Goal: Task Accomplishment & Management: Use online tool/utility

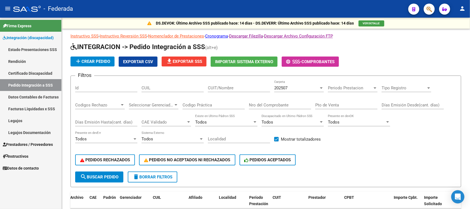
scroll to position [0, 43]
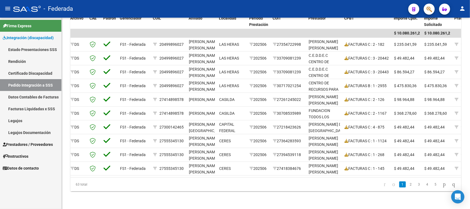
click at [26, 36] on span "Integración (discapacidad)" at bounding box center [28, 38] width 51 height 6
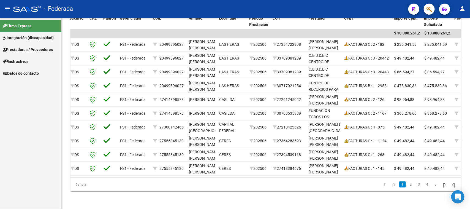
click at [23, 38] on span "Integración (discapacidad)" at bounding box center [28, 38] width 51 height 6
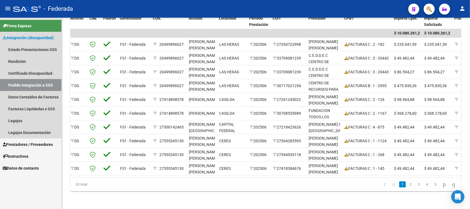
click at [17, 86] on link "Pedido Integración a SSS" at bounding box center [30, 85] width 61 height 12
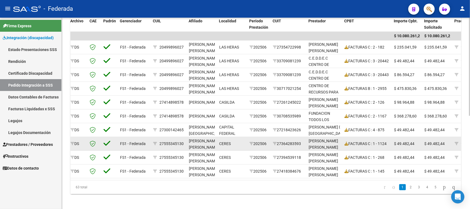
scroll to position [182, 0]
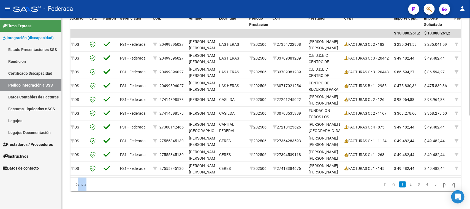
drag, startPoint x: 75, startPoint y: 185, endPoint x: 84, endPoint y: 186, distance: 8.9
click at [84, 186] on div "63 total" at bounding box center [108, 184] width 77 height 14
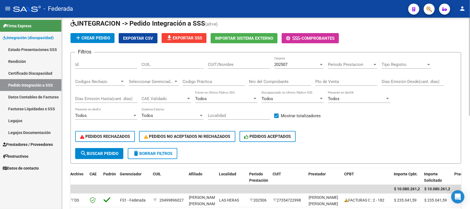
scroll to position [0, 0]
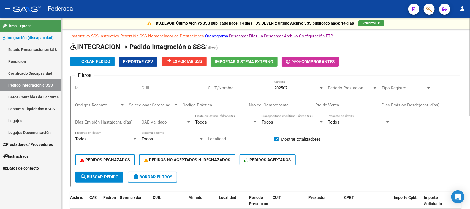
click at [192, 61] on span "file_download Exportar SSS" at bounding box center [184, 61] width 36 height 5
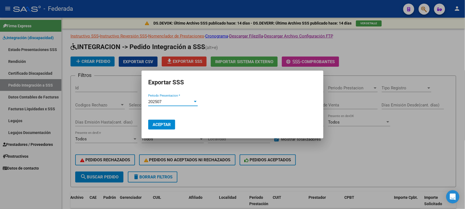
click at [178, 101] on div "202507" at bounding box center [170, 101] width 45 height 5
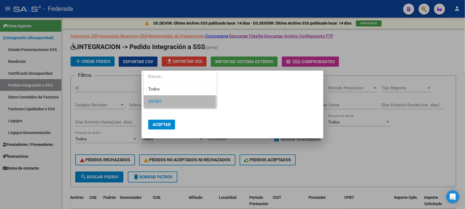
click at [176, 102] on span "202507" at bounding box center [180, 101] width 64 height 12
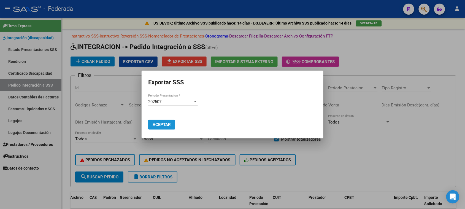
click at [170, 124] on span "Aceptar" at bounding box center [162, 124] width 18 height 5
click at [360, 56] on div at bounding box center [232, 104] width 465 height 209
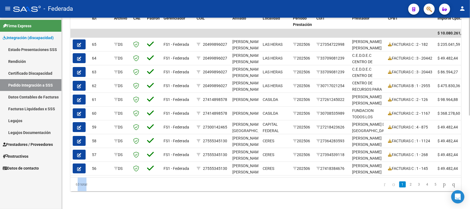
drag, startPoint x: 75, startPoint y: 183, endPoint x: 79, endPoint y: 185, distance: 4.4
click at [79, 185] on div "63 total" at bounding box center [108, 184] width 77 height 14
click at [94, 181] on div "63 total" at bounding box center [108, 184] width 77 height 14
drag, startPoint x: 75, startPoint y: 184, endPoint x: 94, endPoint y: 186, distance: 19.1
click at [94, 186] on div "63 total" at bounding box center [108, 184] width 77 height 14
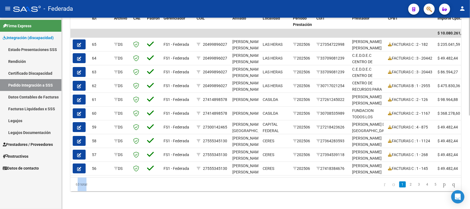
click at [98, 185] on div "63 total" at bounding box center [108, 184] width 77 height 14
drag, startPoint x: 77, startPoint y: 183, endPoint x: 87, endPoint y: 184, distance: 10.5
click at [87, 184] on div "63 total" at bounding box center [108, 184] width 77 height 14
click at [84, 183] on div "63 total" at bounding box center [108, 184] width 77 height 14
click at [76, 183] on div "63 total" at bounding box center [108, 184] width 77 height 14
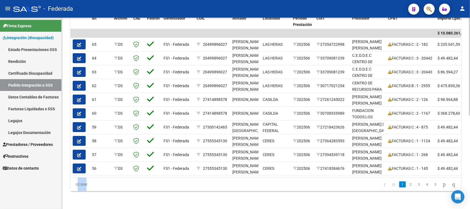
drag, startPoint x: 75, startPoint y: 184, endPoint x: 88, endPoint y: 185, distance: 13.3
click at [88, 185] on div "63 total" at bounding box center [108, 184] width 77 height 14
click at [86, 187] on div "63 total" at bounding box center [108, 184] width 77 height 14
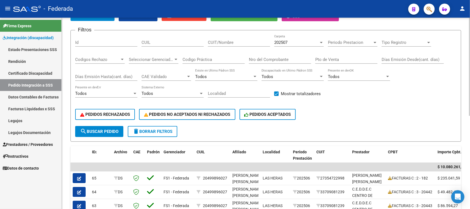
scroll to position [45, 0]
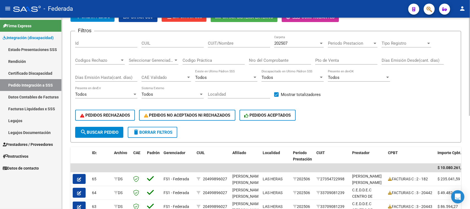
click at [105, 130] on span "search Buscar Pedido" at bounding box center [99, 132] width 38 height 5
click at [109, 130] on span "search Buscar Pedido" at bounding box center [99, 132] width 38 height 5
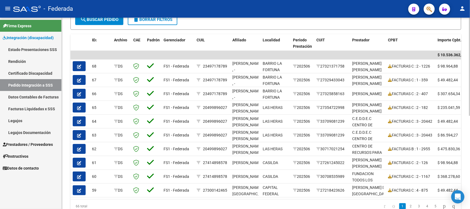
scroll to position [182, 0]
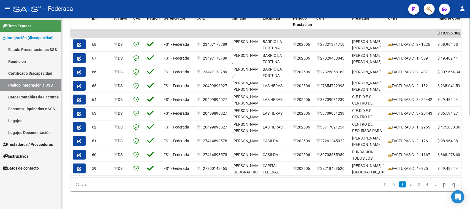
drag, startPoint x: 75, startPoint y: 184, endPoint x: 79, endPoint y: 185, distance: 4.7
click at [79, 185] on div "66 total" at bounding box center [108, 184] width 77 height 14
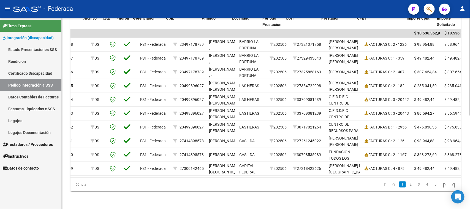
scroll to position [0, 32]
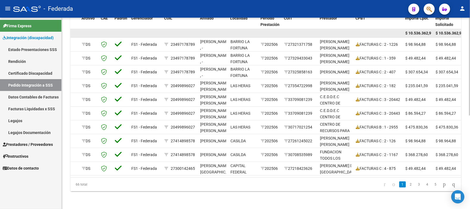
drag, startPoint x: 416, startPoint y: 30, endPoint x: 421, endPoint y: 30, distance: 5.2
click at [421, 31] on span "$ 10.536.362,95" at bounding box center [419, 33] width 28 height 4
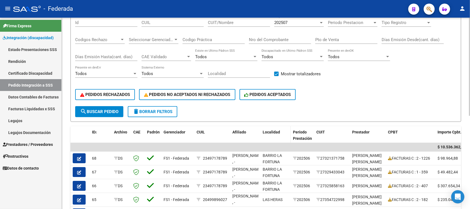
scroll to position [10, 0]
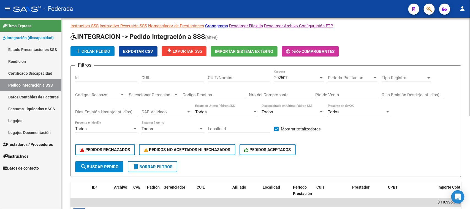
click at [184, 51] on span "file_download Exportar SSS" at bounding box center [184, 51] width 36 height 5
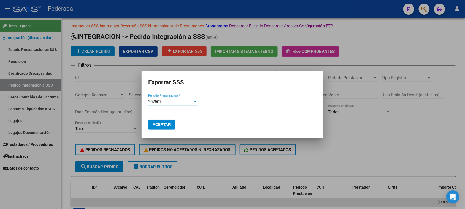
click at [167, 125] on span "Aceptar" at bounding box center [162, 124] width 18 height 5
click at [383, 45] on div at bounding box center [232, 104] width 465 height 209
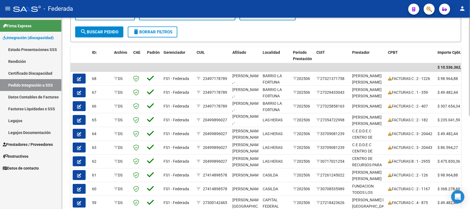
scroll to position [148, 0]
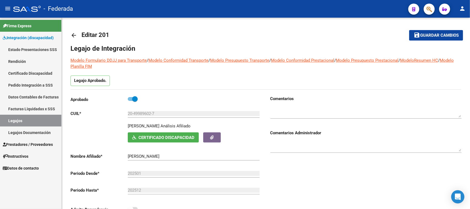
click at [24, 119] on link "Legajos" at bounding box center [30, 121] width 61 height 12
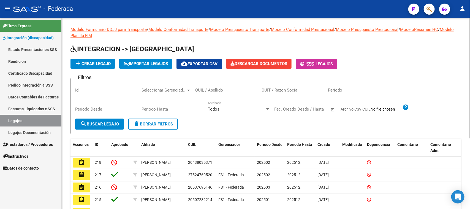
click at [210, 91] on input "CUIL / Apellido" at bounding box center [226, 90] width 62 height 5
paste input "23497178789"
type input "23497178789"
click at [112, 127] on button "search Buscar Legajo" at bounding box center [99, 123] width 49 height 11
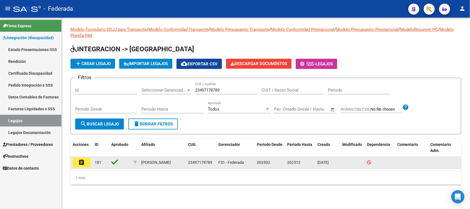
click at [84, 162] on mat-icon "assignment" at bounding box center [81, 162] width 7 height 7
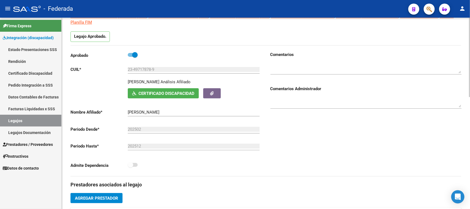
scroll to position [34, 0]
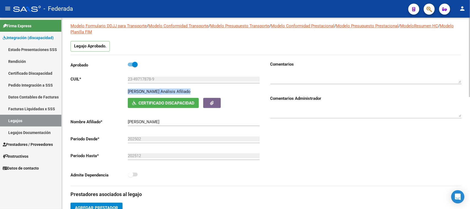
drag, startPoint x: 127, startPoint y: 90, endPoint x: 203, endPoint y: 90, distance: 75.4
click at [203, 90] on div "[PERSON_NAME] Afiliado" at bounding box center [195, 92] width 134 height 9
click at [162, 94] on div "Análisis Afiliado" at bounding box center [176, 91] width 30 height 6
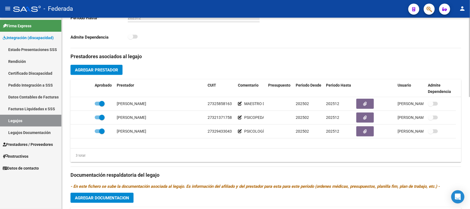
scroll to position [103, 0]
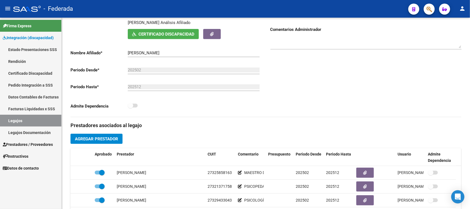
click at [29, 121] on link "Legajos" at bounding box center [30, 121] width 61 height 12
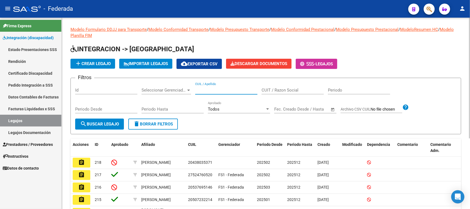
click at [224, 89] on input "CUIL / Apellido" at bounding box center [226, 90] width 62 height 5
paste input "23497178789"
type input "23497178789"
click at [104, 123] on span "search Buscar Legajo" at bounding box center [99, 123] width 39 height 5
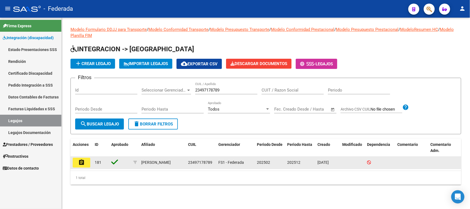
click at [78, 163] on mat-icon "assignment" at bounding box center [81, 162] width 7 height 7
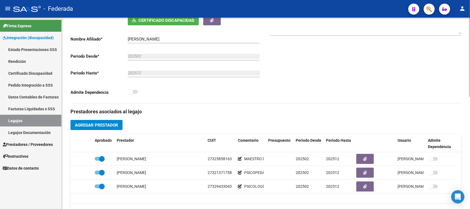
scroll to position [138, 0]
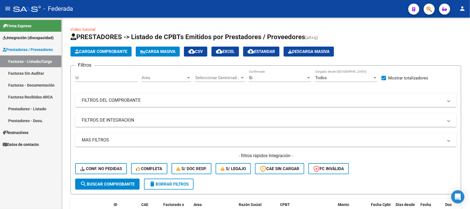
click at [31, 50] on span "Prestadores / Proveedores" at bounding box center [28, 50] width 50 height 6
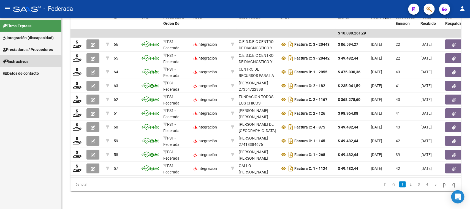
click at [28, 64] on span "Instructivos" at bounding box center [16, 61] width 26 height 6
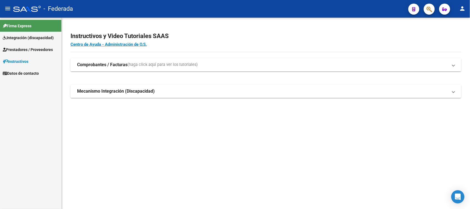
click at [30, 50] on span "Prestadores / Proveedores" at bounding box center [28, 50] width 50 height 6
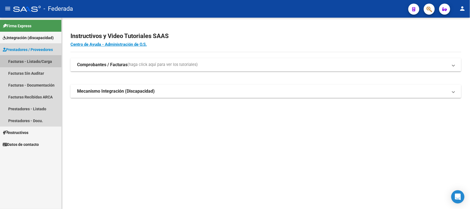
click at [30, 57] on link "Facturas - Listado/Carga" at bounding box center [30, 61] width 61 height 12
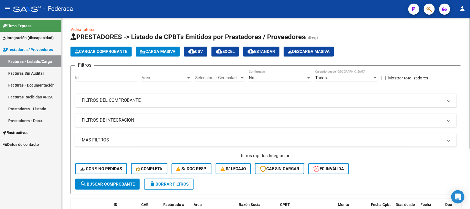
click at [104, 99] on mat-panel-title "FILTROS DEL COMPROBANTE" at bounding box center [262, 100] width 361 height 6
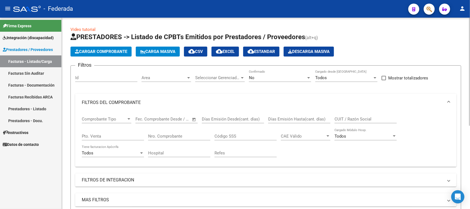
click at [104, 101] on mat-panel-title "FILTROS DEL COMPROBANTE" at bounding box center [262, 102] width 361 height 6
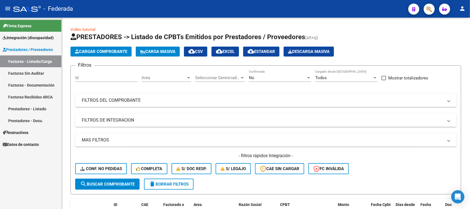
click at [25, 48] on span "Prestadores / Proveedores" at bounding box center [28, 50] width 50 height 6
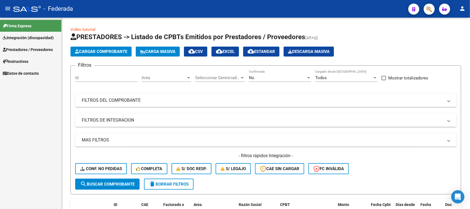
click at [28, 50] on span "Prestadores / Proveedores" at bounding box center [28, 50] width 50 height 6
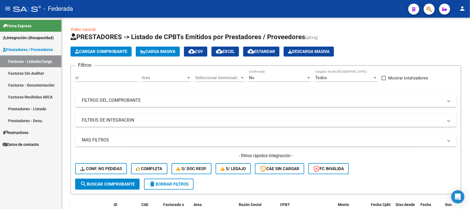
click at [28, 57] on link "Facturas - Listado/Carga" at bounding box center [30, 61] width 61 height 12
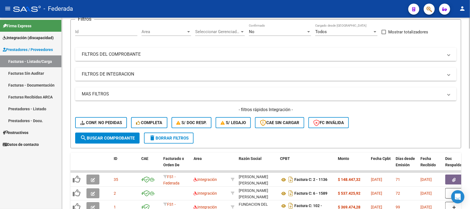
scroll to position [34, 0]
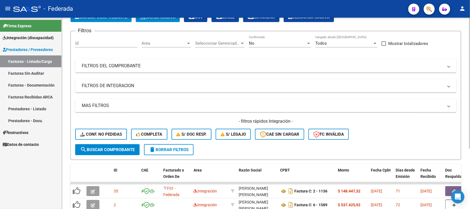
click at [132, 70] on mat-expansion-panel-header "FILTROS DEL COMPROBANTE" at bounding box center [265, 65] width 381 height 13
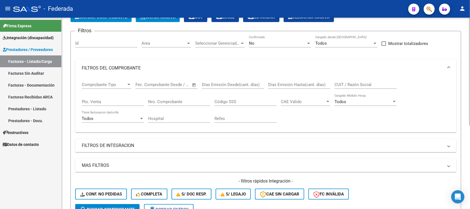
click at [382, 65] on mat-panel-title "FILTROS DEL COMPROBANTE" at bounding box center [262, 68] width 361 height 6
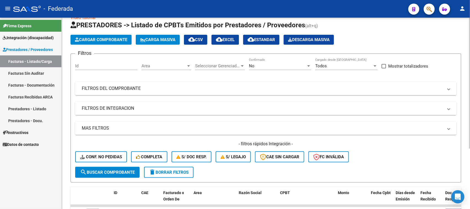
scroll to position [0, 0]
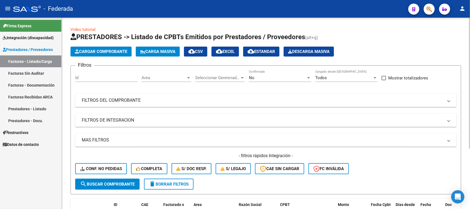
click at [263, 74] on div "No Confirmado" at bounding box center [280, 76] width 62 height 12
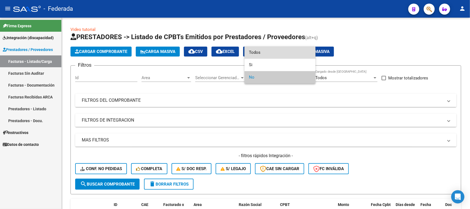
click at [251, 54] on span "Todos" at bounding box center [280, 52] width 62 height 12
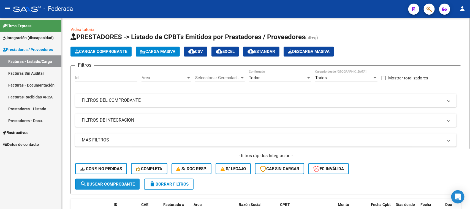
click at [115, 183] on span "search Buscar Comprobante" at bounding box center [107, 183] width 55 height 5
click at [260, 78] on span "Todos" at bounding box center [255, 77] width 12 height 5
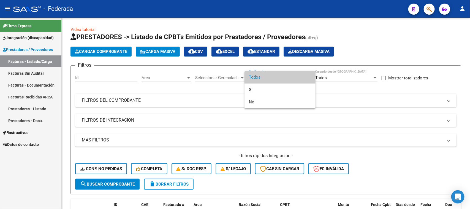
click at [371, 166] on div at bounding box center [235, 104] width 470 height 209
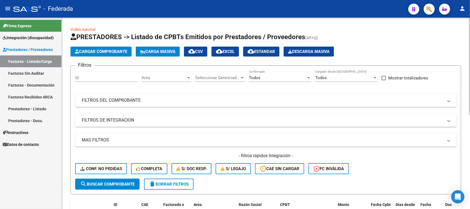
click at [263, 77] on div "Todos" at bounding box center [277, 77] width 57 height 5
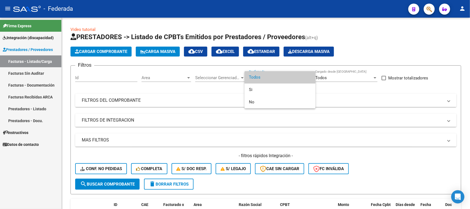
click at [377, 47] on div at bounding box center [235, 104] width 470 height 209
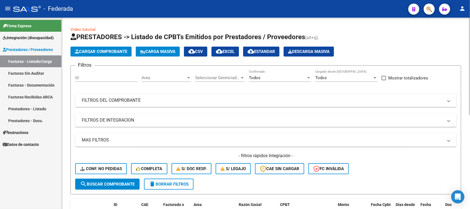
click at [289, 75] on div "Todos" at bounding box center [277, 77] width 57 height 5
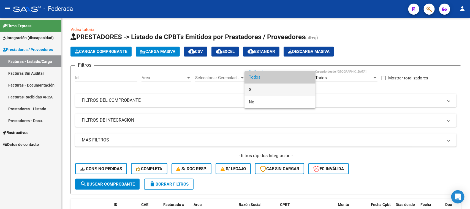
click at [262, 89] on span "Si" at bounding box center [280, 89] width 62 height 12
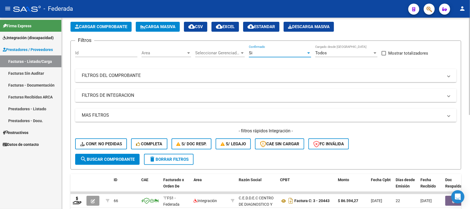
scroll to position [34, 0]
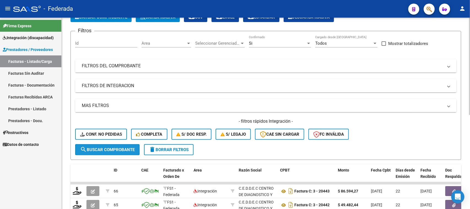
click at [112, 149] on span "search Buscar Comprobante" at bounding box center [107, 149] width 55 height 5
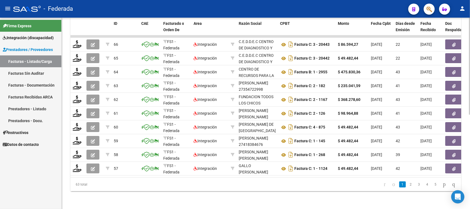
scroll to position [185, 0]
drag, startPoint x: 75, startPoint y: 185, endPoint x: 81, endPoint y: 185, distance: 5.8
click at [81, 185] on div "63 total" at bounding box center [108, 184] width 77 height 14
click at [111, 188] on div "63 total" at bounding box center [108, 184] width 77 height 14
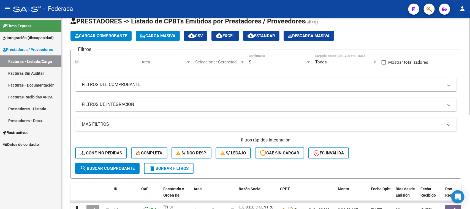
scroll to position [13, 0]
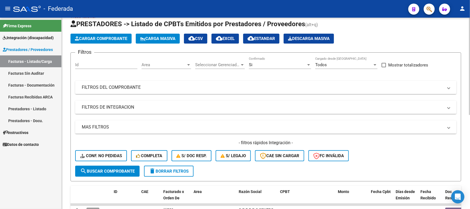
click at [384, 65] on span at bounding box center [384, 65] width 4 height 4
click at [384, 67] on input "Mostrar totalizadores" at bounding box center [384, 67] width 0 height 0
checkbox input "true"
click at [121, 164] on div "- filtros rápidos Integración - Conf. no pedidas Completa S/ Doc Resp. S/ legaj…" at bounding box center [265, 153] width 381 height 26
click at [122, 170] on span "search Buscar Comprobante" at bounding box center [107, 170] width 55 height 5
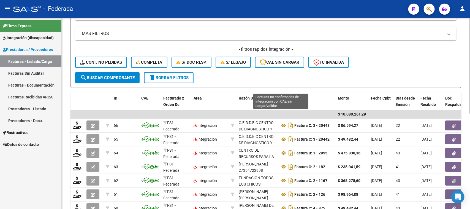
scroll to position [116, 0]
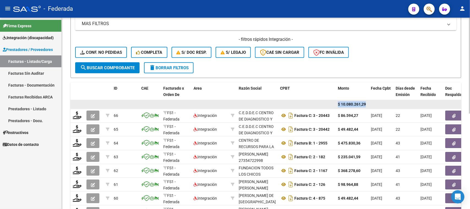
drag, startPoint x: 339, startPoint y: 103, endPoint x: 368, endPoint y: 101, distance: 29.5
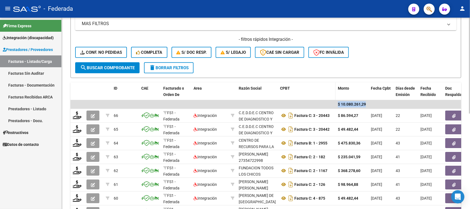
click at [282, 83] on datatable-header-cell "CPBT" at bounding box center [307, 94] width 58 height 24
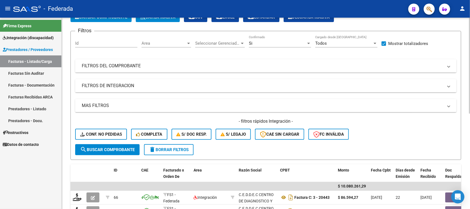
scroll to position [0, 0]
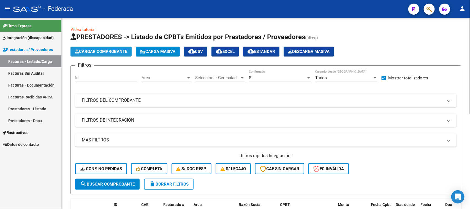
click at [100, 51] on span "Cargar Comprobante" at bounding box center [101, 51] width 52 height 5
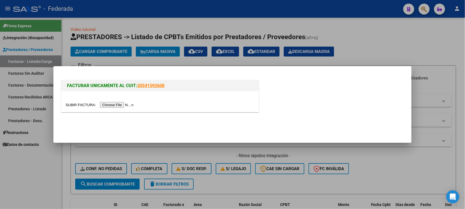
click at [315, 28] on div at bounding box center [232, 104] width 465 height 209
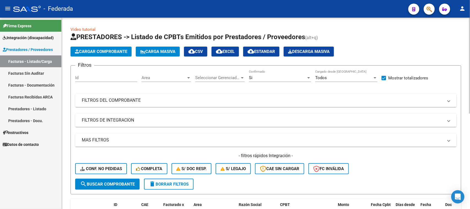
click at [163, 51] on span "Carga Masiva" at bounding box center [157, 51] width 35 height 5
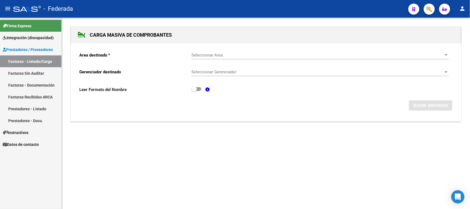
click at [163, 51] on form "Area destinado * Seleccionar Area Seleccionar Area Gerenciador destinado Selecc…" at bounding box center [265, 78] width 373 height 63
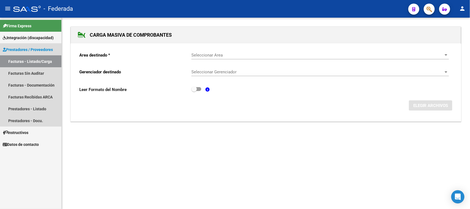
click at [53, 61] on link "Facturas - Listado/Carga" at bounding box center [30, 61] width 61 height 12
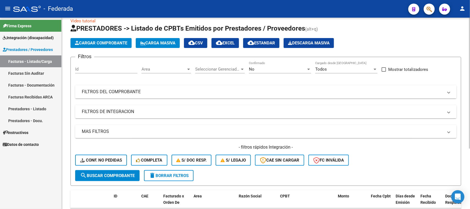
scroll to position [34, 0]
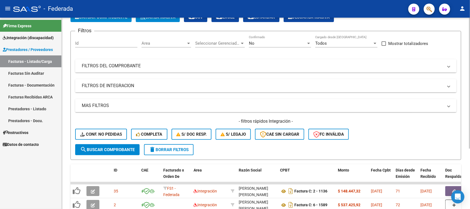
click at [156, 149] on span "delete Borrar Filtros" at bounding box center [169, 149] width 40 height 5
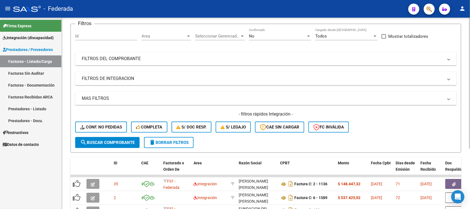
scroll to position [16, 0]
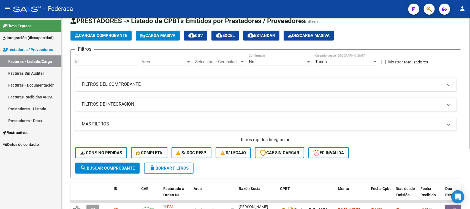
click at [261, 62] on div "No" at bounding box center [277, 61] width 57 height 5
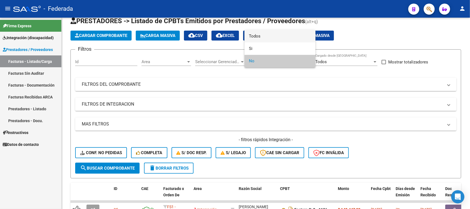
click at [257, 38] on span "Todos" at bounding box center [280, 36] width 62 height 12
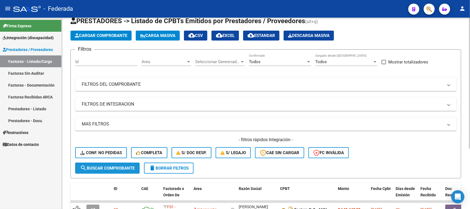
click at [105, 166] on span "search Buscar Comprobante" at bounding box center [107, 167] width 55 height 5
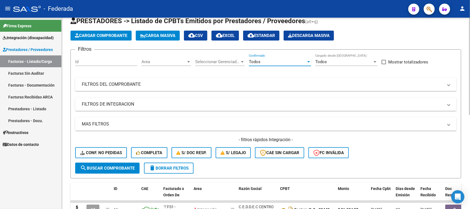
click at [258, 60] on span "Todos" at bounding box center [255, 61] width 12 height 5
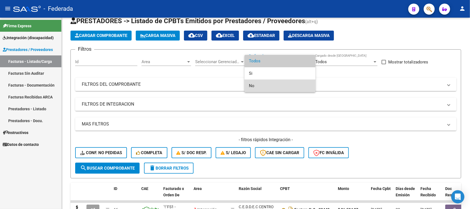
click at [251, 87] on span "No" at bounding box center [280, 86] width 62 height 12
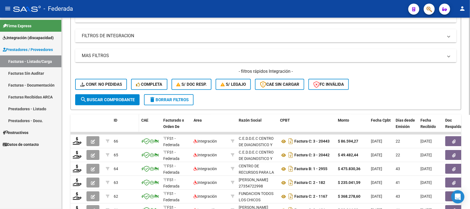
scroll to position [85, 0]
click at [120, 97] on span "search Buscar Comprobante" at bounding box center [107, 99] width 55 height 5
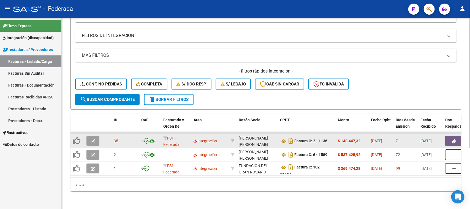
scroll to position [7, 0]
drag, startPoint x: 239, startPoint y: 134, endPoint x: 265, endPoint y: 140, distance: 26.8
click at [265, 140] on div "GONZALEZ VILLAR PATRICIA MONICA 27209075925" at bounding box center [257, 141] width 37 height 12
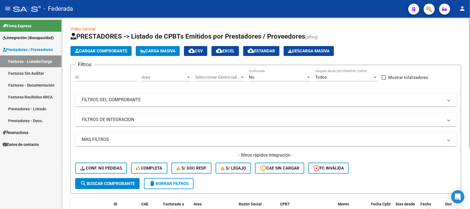
scroll to position [0, 0]
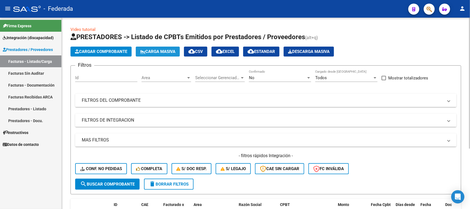
click at [168, 53] on span "Carga Masiva" at bounding box center [157, 51] width 35 height 5
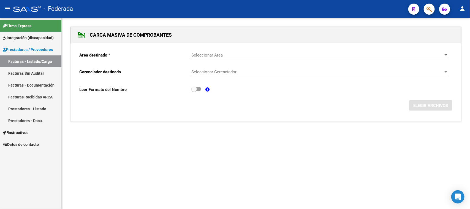
click at [217, 57] on span "Seleccionar Area" at bounding box center [317, 55] width 252 height 5
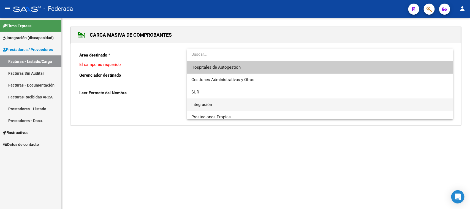
click at [213, 106] on span "Integración" at bounding box center [319, 104] width 257 height 12
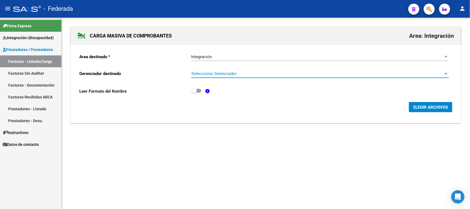
click at [229, 72] on span "Seleccionar Gerenciador" at bounding box center [317, 73] width 252 height 5
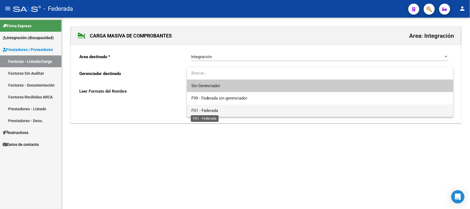
click at [216, 109] on span "FS1 - Federada" at bounding box center [204, 110] width 27 height 5
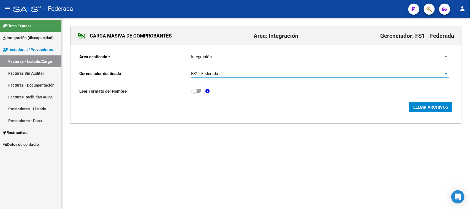
click at [416, 109] on button "ELEGIR ARCHIVOS" at bounding box center [430, 107] width 43 height 10
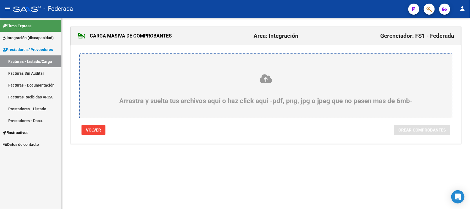
click at [267, 81] on icon at bounding box center [266, 79] width 346 height 10
click at [0, 0] on input "Arrastra y suelta tus archivos aquí o haz click aquí -pdf, png, jpg o jpeg que …" at bounding box center [0, 0] width 0 height 0
click at [265, 80] on icon at bounding box center [266, 79] width 346 height 10
click at [0, 0] on input "Arrastra y suelta tus archivos aquí o haz click aquí -pdf, png, jpg o jpeg que …" at bounding box center [0, 0] width 0 height 0
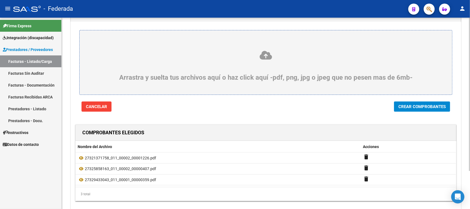
scroll to position [48, 0]
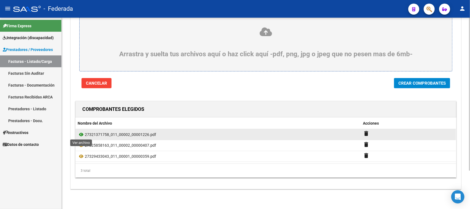
click at [81, 134] on icon at bounding box center [81, 134] width 7 height 7
click at [81, 132] on icon at bounding box center [81, 134] width 7 height 7
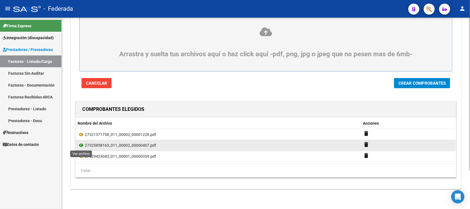
click at [81, 143] on icon at bounding box center [81, 145] width 7 height 7
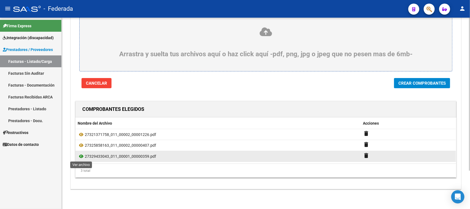
click at [81, 155] on icon at bounding box center [81, 156] width 7 height 7
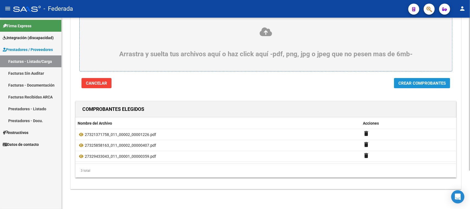
click at [405, 83] on span "Crear Comprobantes" at bounding box center [421, 83] width 47 height 5
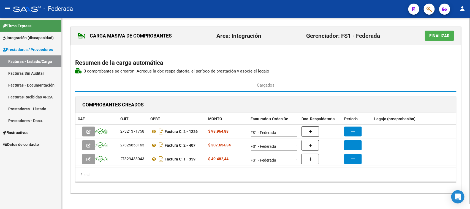
scroll to position [5, 0]
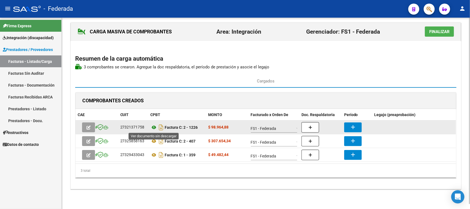
click at [152, 127] on icon at bounding box center [154, 127] width 7 height 7
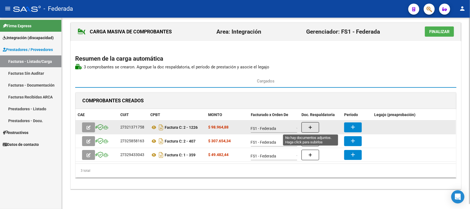
click at [311, 123] on button "button" at bounding box center [310, 127] width 18 height 10
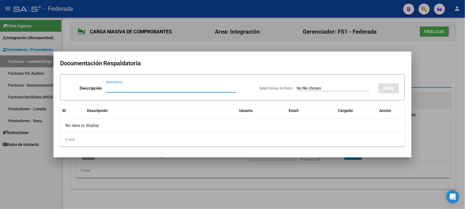
click at [127, 89] on input "Descripción" at bounding box center [171, 88] width 130 height 5
drag, startPoint x: 146, startPoint y: 88, endPoint x: 98, endPoint y: 82, distance: 48.6
click at [98, 82] on div "Descripción Planilla Asistencia Descripción" at bounding box center [160, 89] width 189 height 17
type input "Planilla Asistencia"
click at [301, 88] on input "Seleccionar Archivo" at bounding box center [333, 88] width 73 height 5
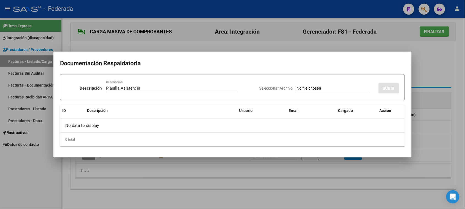
type input "C:\fakepath\PSP ASIST.pdf"
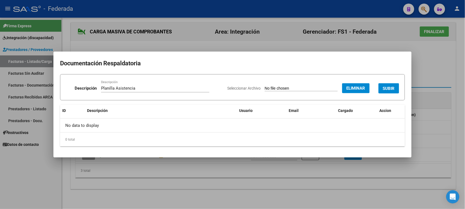
click at [386, 90] on span "SUBIR" at bounding box center [389, 88] width 12 height 5
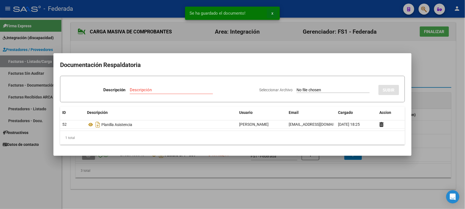
click at [273, 13] on span "x" at bounding box center [272, 13] width 2 height 5
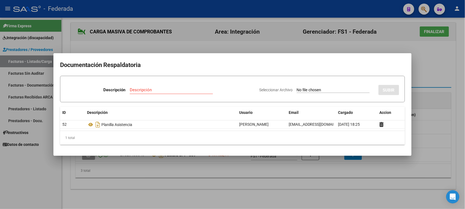
click at [434, 62] on div at bounding box center [232, 104] width 465 height 209
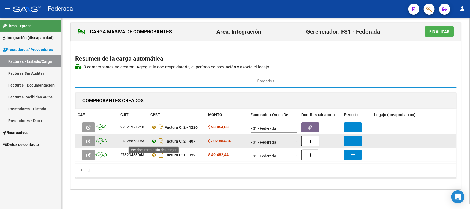
click at [153, 141] on icon at bounding box center [154, 141] width 7 height 7
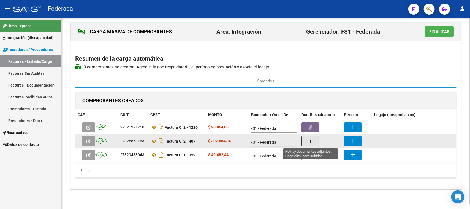
click at [304, 137] on button "button" at bounding box center [310, 141] width 18 height 10
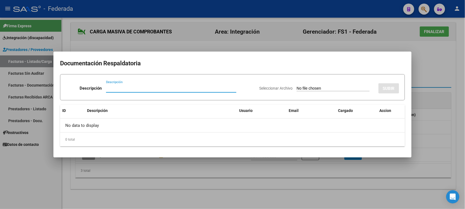
paste input "Planilla Asistencia"
type input "Planilla Asistencia"
click at [333, 90] on input "Seleccionar Archivo" at bounding box center [333, 88] width 73 height 5
type input "C:\fakepath\MOD MAEST DE AP ASIST.jpeg"
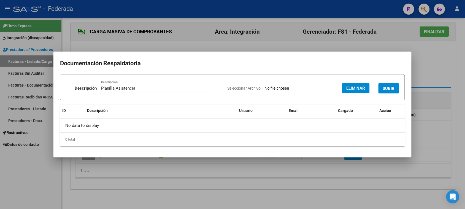
click at [385, 89] on span "SUBIR" at bounding box center [389, 88] width 12 height 5
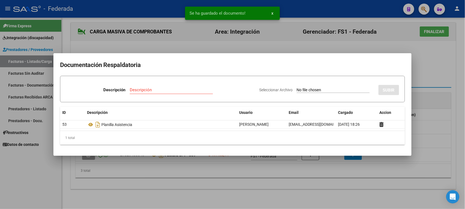
click at [272, 14] on span "x" at bounding box center [272, 13] width 2 height 5
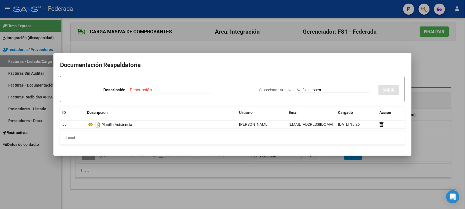
click at [433, 64] on div at bounding box center [232, 104] width 465 height 209
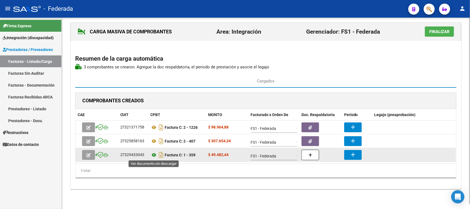
click at [154, 155] on icon at bounding box center [154, 154] width 7 height 7
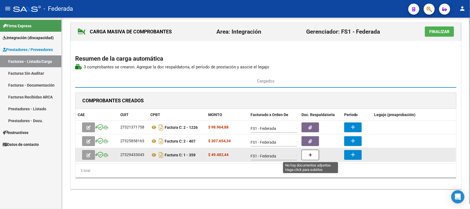
click at [305, 154] on button "button" at bounding box center [310, 154] width 18 height 10
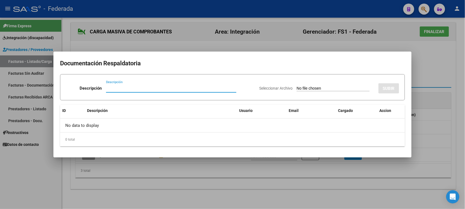
paste input "Planilla Asistencia"
type input "Planilla Asistencia"
click at [309, 88] on input "Seleccionar Archivo" at bounding box center [333, 88] width 73 height 5
type input "C:\fakepath\PSC ASIST.jpeg"
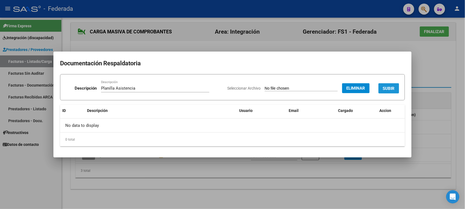
click at [380, 89] on button "SUBIR" at bounding box center [388, 88] width 21 height 10
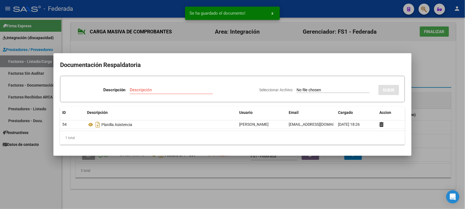
click at [273, 12] on button "x" at bounding box center [272, 13] width 11 height 10
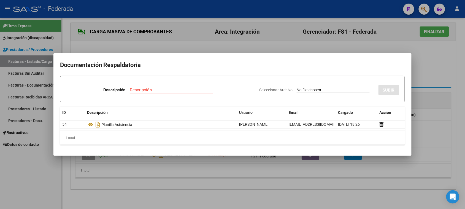
click at [433, 84] on div at bounding box center [232, 104] width 465 height 209
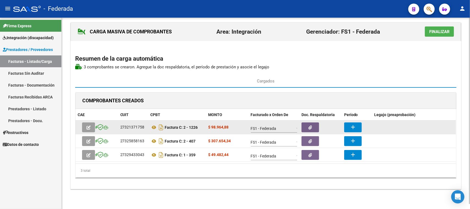
click at [349, 129] on button "add" at bounding box center [353, 127] width 18 height 10
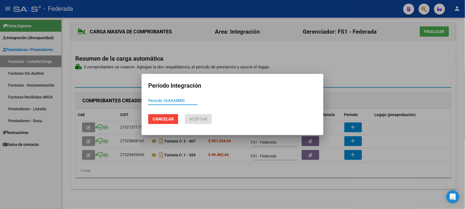
click at [162, 101] on input "Período (AAAAMM)" at bounding box center [173, 100] width 50 height 5
click at [159, 100] on input "202506" at bounding box center [173, 100] width 50 height 5
click at [155, 102] on input "202506" at bounding box center [173, 100] width 50 height 5
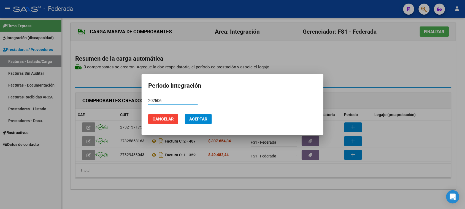
type input "202506"
click at [191, 120] on span "Aceptar" at bounding box center [198, 118] width 18 height 5
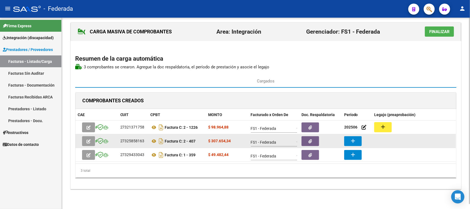
click at [352, 143] on mat-icon "add" at bounding box center [353, 140] width 7 height 7
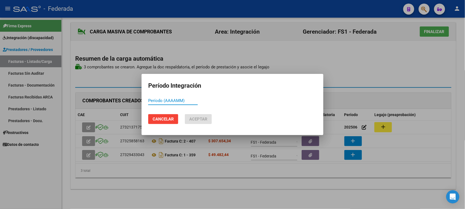
paste input "202506"
type input "202506"
click at [198, 116] on button "Aceptar" at bounding box center [198, 119] width 27 height 10
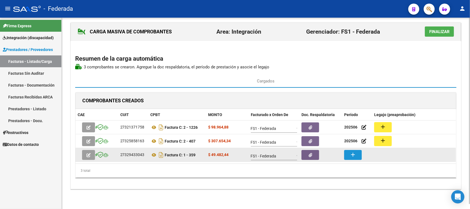
click at [349, 153] on button "add" at bounding box center [353, 155] width 18 height 10
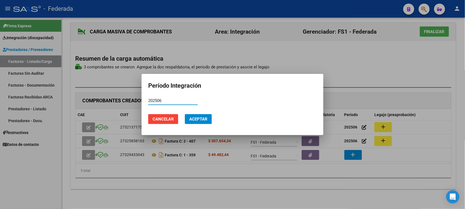
type input "202506"
click at [199, 120] on span "Aceptar" at bounding box center [198, 118] width 18 height 5
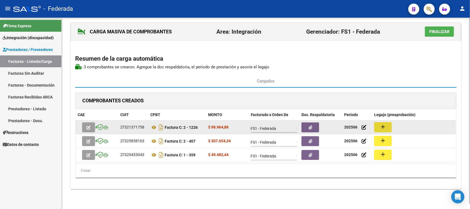
click at [379, 126] on button "add" at bounding box center [383, 127] width 18 height 10
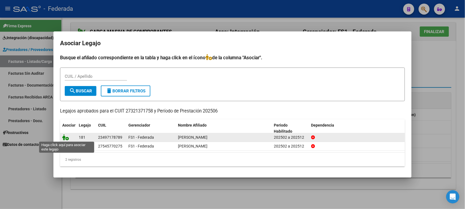
click at [67, 137] on icon at bounding box center [65, 137] width 7 height 6
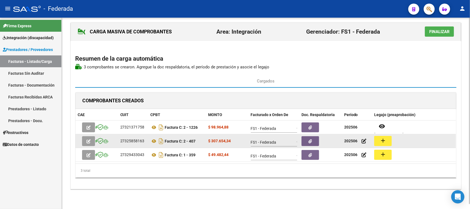
click at [377, 141] on button "add" at bounding box center [383, 141] width 18 height 10
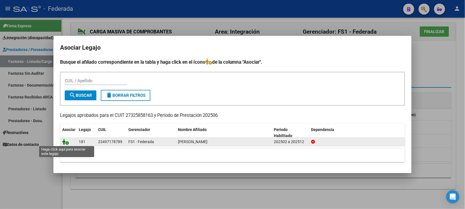
click at [65, 142] on icon at bounding box center [65, 141] width 7 height 6
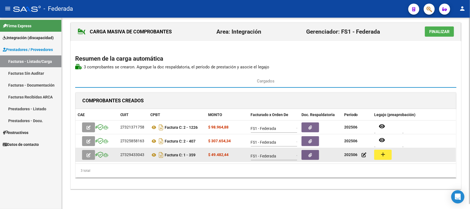
click at [378, 153] on button "add" at bounding box center [383, 154] width 18 height 10
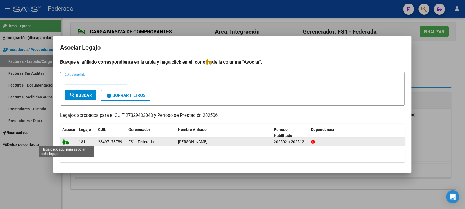
click at [68, 140] on icon at bounding box center [65, 141] width 7 height 6
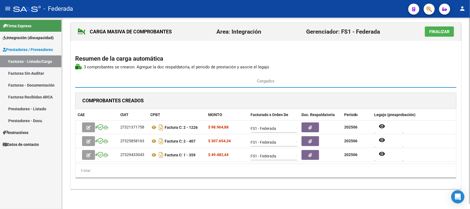
scroll to position [0, 0]
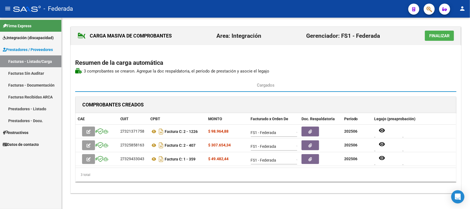
click at [443, 37] on span "Finalizar" at bounding box center [439, 35] width 20 height 5
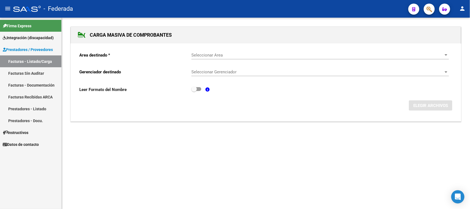
click at [18, 60] on link "Facturas - Listado/Carga" at bounding box center [30, 61] width 61 height 12
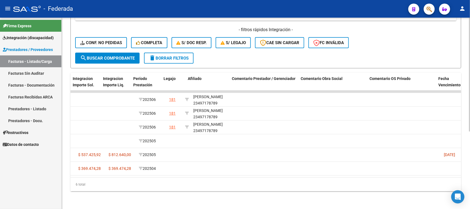
scroll to position [0, 663]
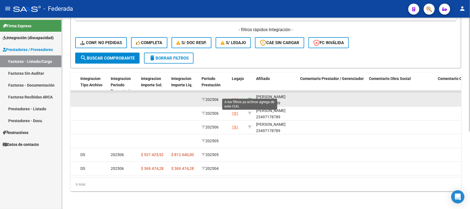
click at [249, 97] on icon at bounding box center [250, 99] width 4 height 4
type input "23497178789"
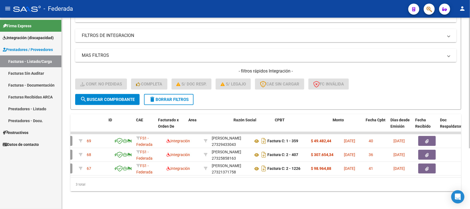
scroll to position [0, 0]
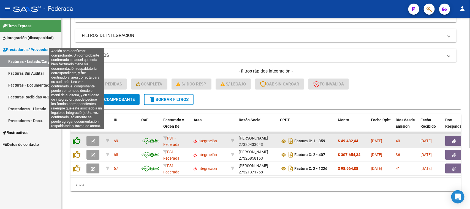
click at [77, 137] on icon at bounding box center [77, 141] width 8 height 8
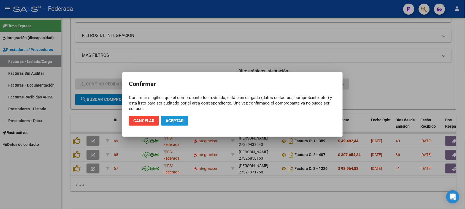
click at [174, 120] on span "Aceptar" at bounding box center [174, 120] width 18 height 5
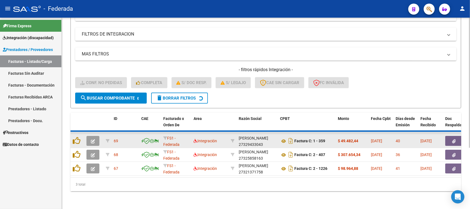
scroll to position [75, 0]
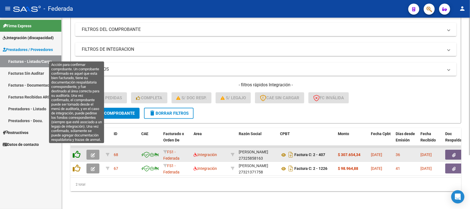
click at [76, 150] on icon at bounding box center [77, 154] width 8 height 8
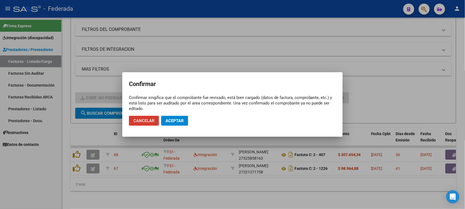
click at [179, 123] on button "Aceptar" at bounding box center [174, 121] width 27 height 10
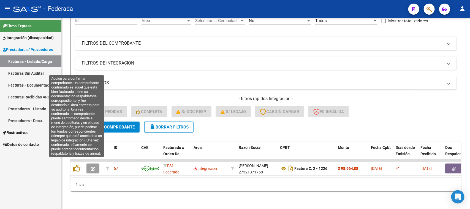
scroll to position [61, 0]
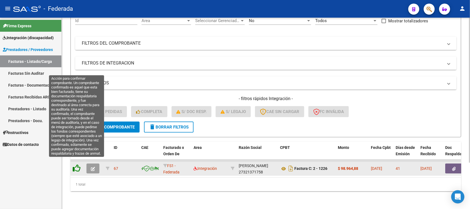
click at [77, 165] on icon at bounding box center [77, 168] width 8 height 8
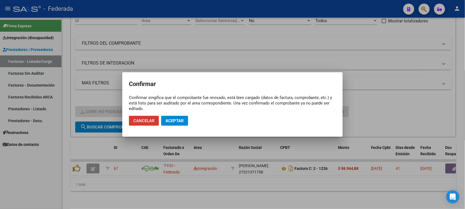
click at [170, 120] on span "Aceptar" at bounding box center [174, 120] width 18 height 5
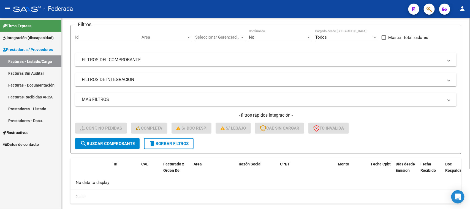
scroll to position [51, 0]
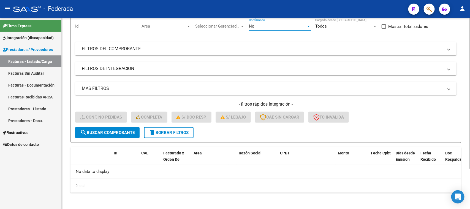
click at [269, 24] on div "No" at bounding box center [277, 26] width 57 height 5
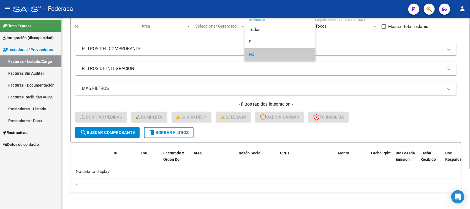
click at [405, 98] on div at bounding box center [235, 104] width 470 height 209
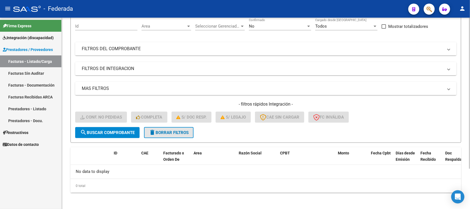
click at [156, 130] on span "delete Borrar Filtros" at bounding box center [169, 132] width 40 height 5
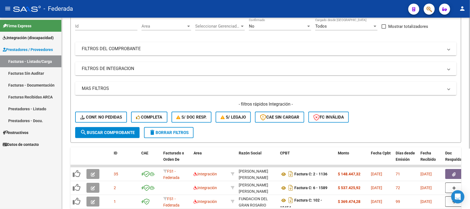
click at [285, 27] on div "No" at bounding box center [277, 26] width 57 height 5
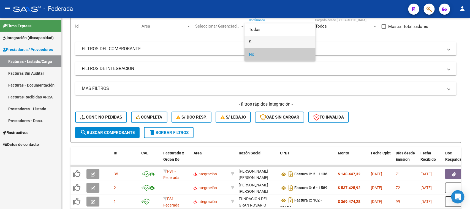
click at [264, 40] on span "Si" at bounding box center [280, 42] width 62 height 12
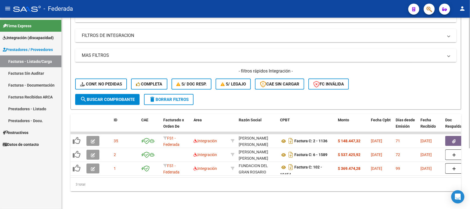
scroll to position [89, 0]
click at [123, 97] on span "search Buscar Comprobante" at bounding box center [107, 99] width 55 height 5
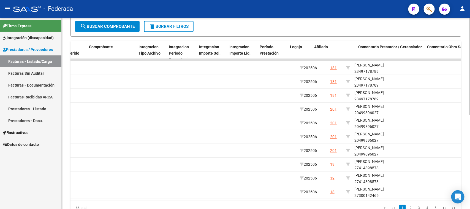
scroll to position [0, 605]
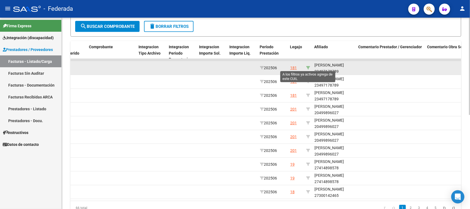
click at [307, 67] on icon at bounding box center [308, 68] width 4 height 4
type input "23497178789"
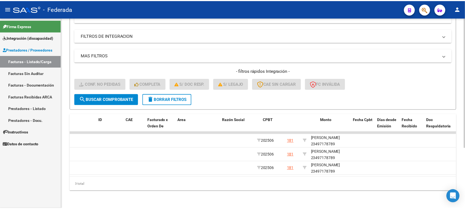
scroll to position [0, 0]
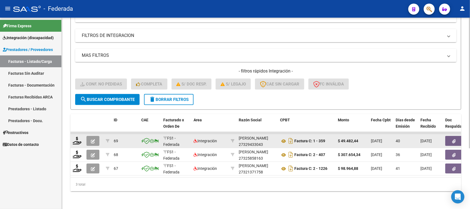
click at [92, 139] on icon "button" at bounding box center [93, 141] width 4 height 4
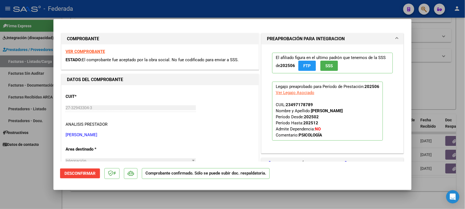
click at [39, 160] on div at bounding box center [232, 104] width 465 height 209
type input "$ 0,00"
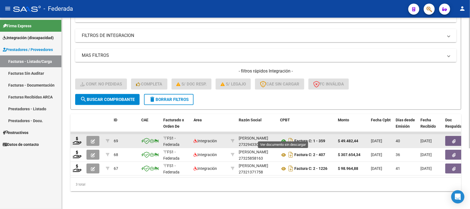
click at [284, 138] on icon at bounding box center [283, 141] width 7 height 7
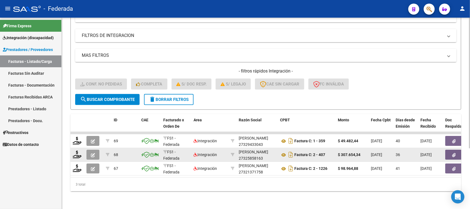
drag, startPoint x: 338, startPoint y: 150, endPoint x: 361, endPoint y: 148, distance: 23.2
click at [361, 148] on datatable-body-cell "$ 307.654,34" at bounding box center [352, 154] width 33 height 13
click at [77, 151] on icon at bounding box center [77, 154] width 9 height 8
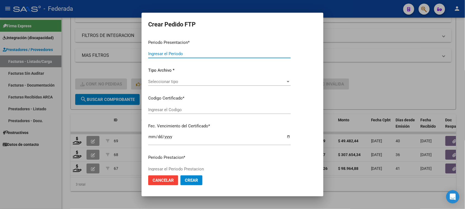
type input "202507"
type input "202506"
type input "$ 307.654,34"
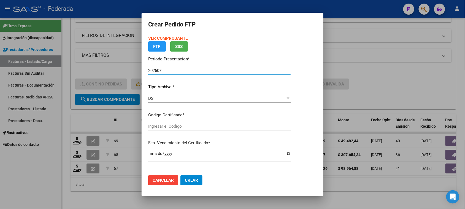
type input "ARG02000497178782024050820340508COR477"
type input "2034-05-08"
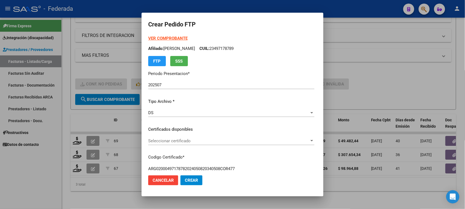
drag, startPoint x: 143, startPoint y: 26, endPoint x: 201, endPoint y: 28, distance: 57.6
click at [200, 27] on mat-dialog-container "Crear Pedido FTP VER COMPROBANTE ARCA Padrón Afiliado: BOASSO MATEO CUIL: 23497…" at bounding box center [233, 105] width 182 height 184
click at [187, 29] on h2 "Crear Pedido FTP" at bounding box center [232, 24] width 168 height 10
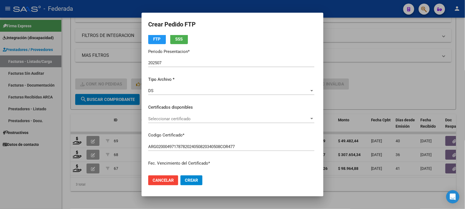
scroll to position [34, 0]
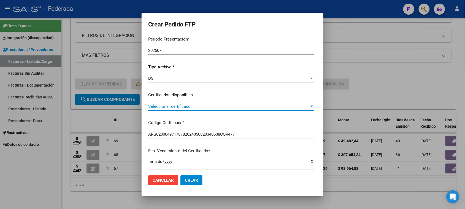
click at [168, 106] on span "Seleccionar certificado" at bounding box center [228, 106] width 161 height 5
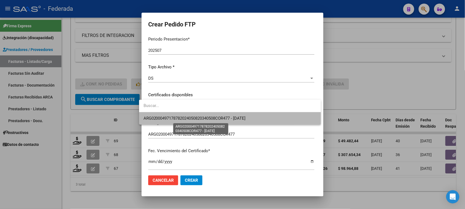
click at [167, 119] on span "ARG02000497178782024050820340508COR477 - 2034-05-08" at bounding box center [194, 118] width 102 height 5
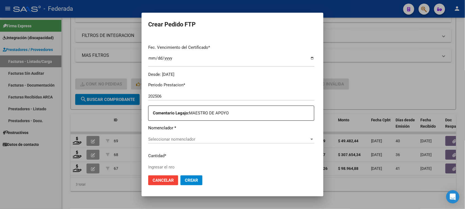
scroll to position [172, 0]
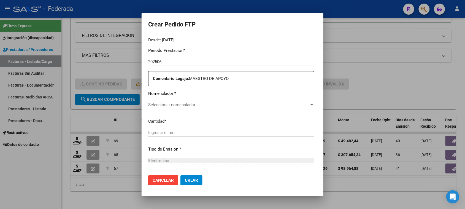
click at [181, 105] on span "Seleccionar nomenclador" at bounding box center [228, 104] width 161 height 5
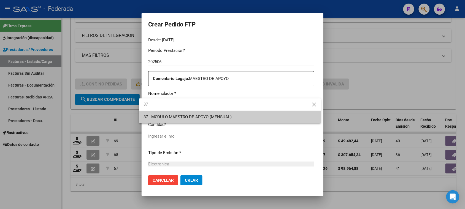
type input "87"
click at [313, 105] on mat-icon "close" at bounding box center [314, 104] width 7 height 7
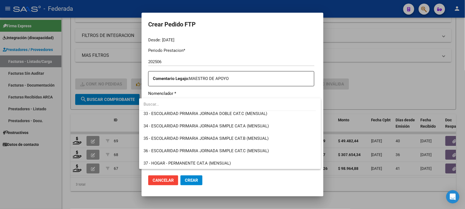
scroll to position [15, 0]
click at [152, 105] on input "dropdown search" at bounding box center [227, 104] width 177 height 12
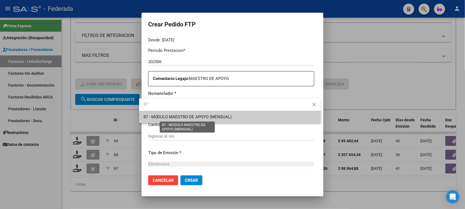
type input "87"
click at [164, 117] on span "87 - MODULO MAESTRO DE APOYO (MENSUAL)" at bounding box center [187, 116] width 88 height 5
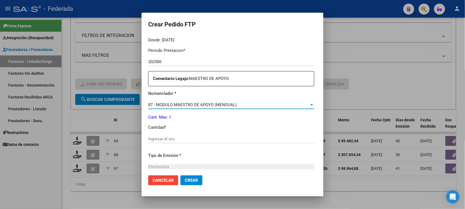
click at [160, 141] on input "Ingresar el nro" at bounding box center [231, 138] width 166 height 5
drag, startPoint x: 143, startPoint y: 117, endPoint x: 173, endPoint y: 116, distance: 29.5
click at [173, 116] on p "Cant. Max: 1" at bounding box center [231, 117] width 166 height 6
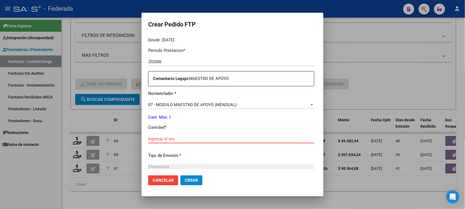
click at [176, 140] on input "Ingresar el nro" at bounding box center [231, 138] width 166 height 5
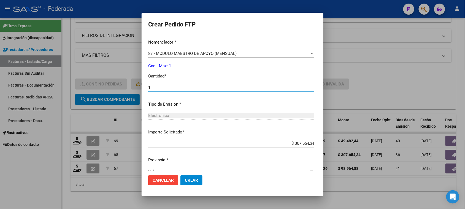
scroll to position [233, 0]
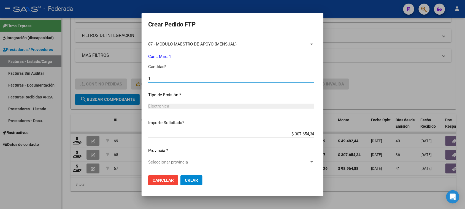
type input "1"
click at [195, 159] on span "Seleccionar provincia" at bounding box center [228, 161] width 161 height 5
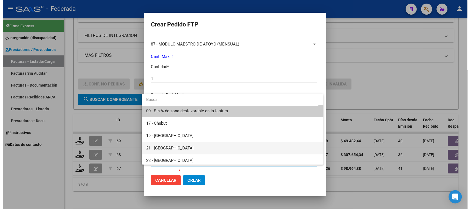
scroll to position [0, 0]
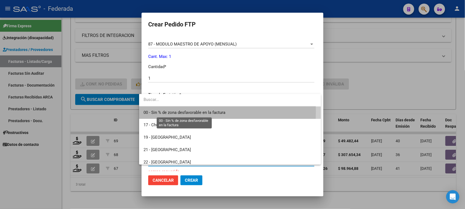
click at [163, 111] on span "00 - Sin % de zona desfavorable en la factura" at bounding box center [184, 112] width 82 height 5
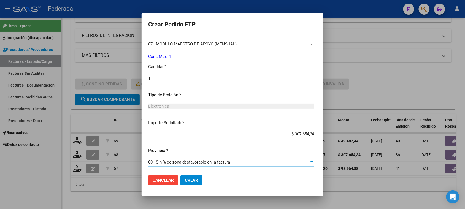
click at [192, 178] on span "Crear" at bounding box center [191, 180] width 13 height 5
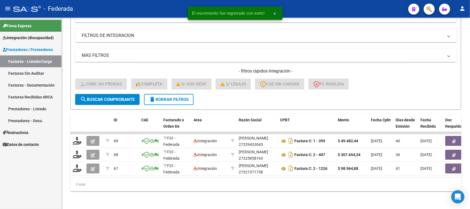
click at [276, 13] on button "x" at bounding box center [275, 13] width 11 height 10
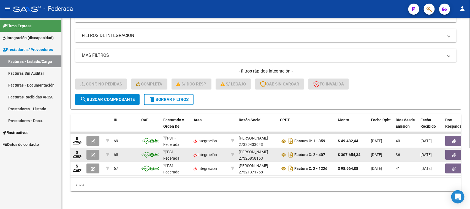
click at [93, 153] on icon "button" at bounding box center [93, 155] width 4 height 4
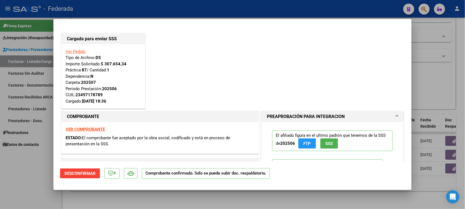
click at [98, 85] on div "Ver Pedido Tipo de Archivo: DS Importe Solicitado: $ 307.654,34 Práctica: 87 / …" at bounding box center [103, 76] width 75 height 56
click at [85, 83] on strong "202507" at bounding box center [88, 82] width 15 height 5
click at [110, 89] on strong "202506" at bounding box center [109, 88] width 15 height 5
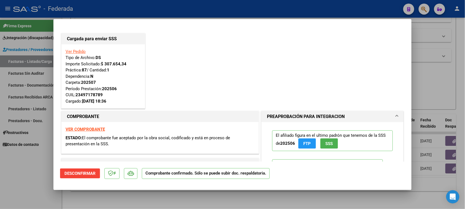
click at [90, 94] on div "23497178789" at bounding box center [88, 95] width 27 height 6
drag, startPoint x: 70, startPoint y: 101, endPoint x: 103, endPoint y: 102, distance: 33.6
click at [103, 102] on div "Ver Pedido Tipo de Archivo: DS Importe Solicitado: $ 307.654,34 Práctica: 87 / …" at bounding box center [103, 76] width 75 height 56
click at [418, 79] on div at bounding box center [232, 104] width 465 height 209
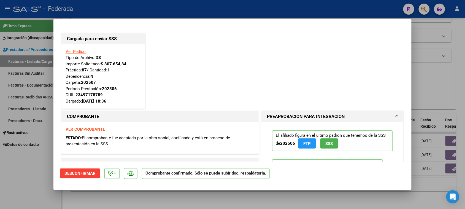
type input "$ 0,00"
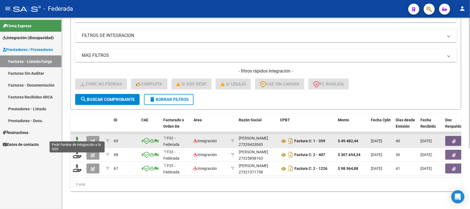
click at [77, 137] on icon at bounding box center [77, 141] width 9 height 8
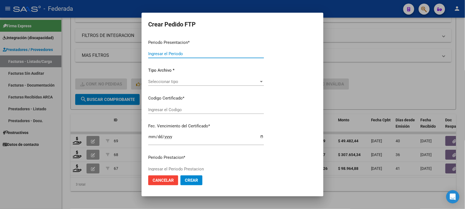
type input "202507"
type input "202506"
type input "$ 49.482,44"
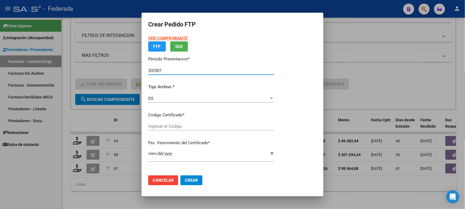
click at [174, 83] on div "VER COMPROBANTE ARCA Padrón FTP SSS Periodo Presentacion * 202507 Ingresar el P…" at bounding box center [211, 101] width 126 height 132
type input "ARG02000497178782024050820340508COR477"
type input "2034-05-08"
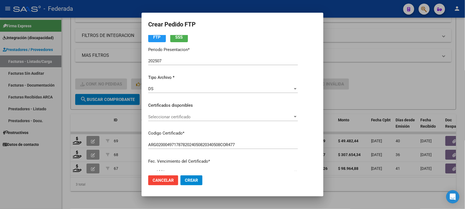
scroll to position [34, 0]
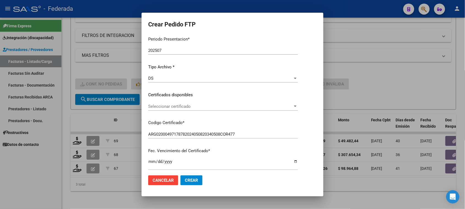
click at [178, 106] on span "Seleccionar certificado" at bounding box center [220, 106] width 145 height 5
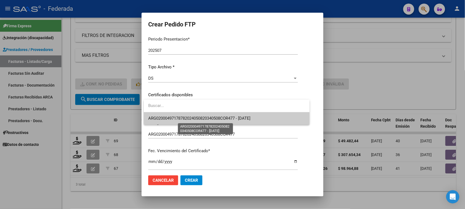
click at [180, 117] on span "ARG02000497178782024050820340508COR477 - 2034-05-08" at bounding box center [199, 118] width 102 height 5
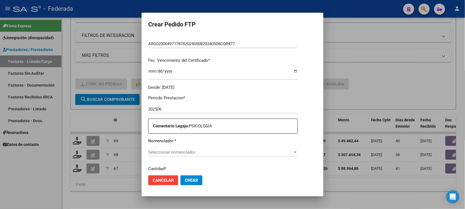
scroll to position [172, 0]
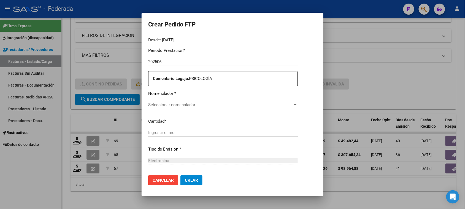
click at [174, 105] on span "Seleccionar nomenclador" at bounding box center [220, 104] width 145 height 5
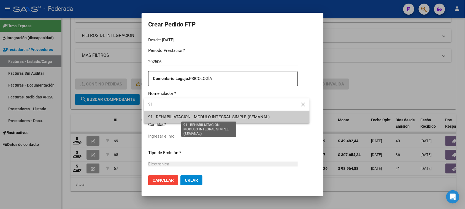
type input "91"
click at [185, 117] on span "91 - REHABILIATACION - MODULO INTEGRAL SIMPLE (SEMANAL)" at bounding box center [208, 116] width 121 height 5
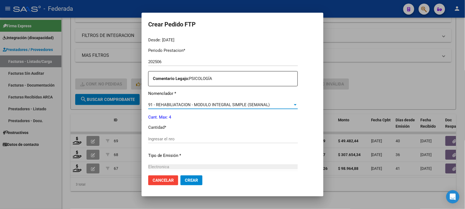
click at [171, 140] on input "Ingresar el nro" at bounding box center [222, 138] width 149 height 5
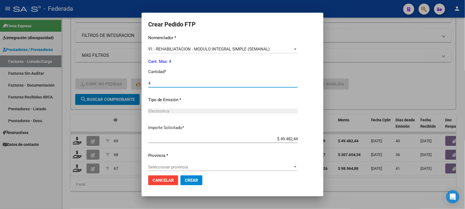
scroll to position [233, 0]
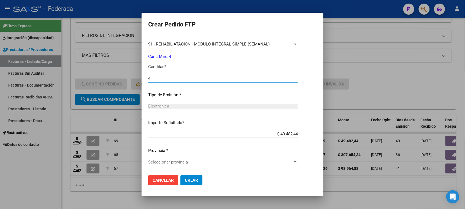
type input "4"
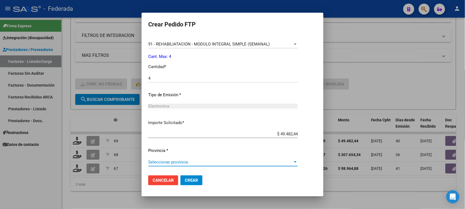
click at [185, 161] on span "Seleccionar provincia" at bounding box center [220, 161] width 145 height 5
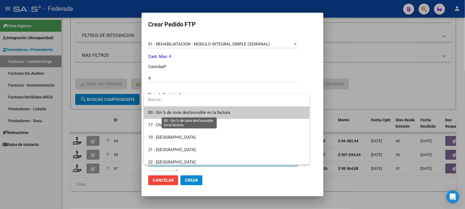
click at [175, 112] on span "00 - Sin % de zona desfavorable en la factura" at bounding box center [189, 112] width 82 height 5
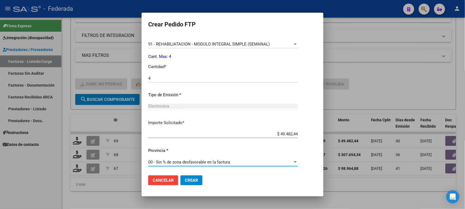
click at [187, 180] on span "Crear" at bounding box center [191, 180] width 13 height 5
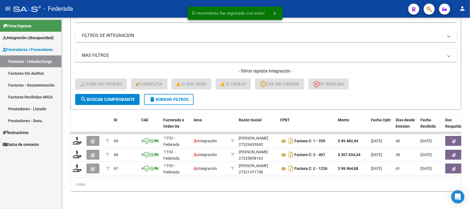
click at [274, 13] on span "x" at bounding box center [275, 13] width 2 height 5
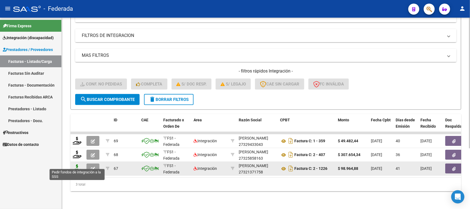
click at [77, 165] on icon at bounding box center [77, 168] width 9 height 8
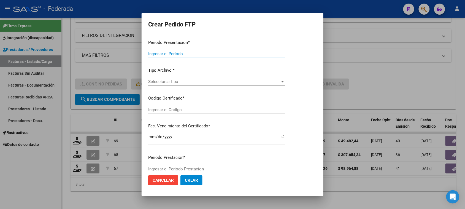
type input "202507"
type input "202506"
type input "$ 98.964,88"
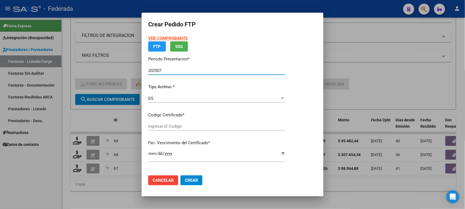
type input "ARG02000497178782024050820340508COR477"
type input "2034-05-08"
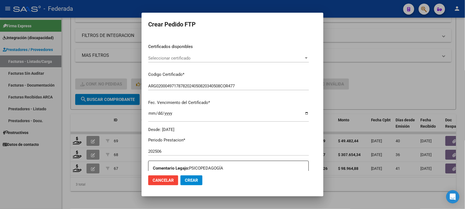
scroll to position [69, 0]
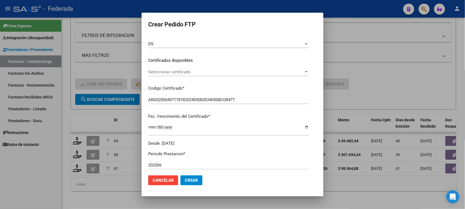
click at [174, 72] on span "Seleccionar certificado" at bounding box center [226, 71] width 156 height 5
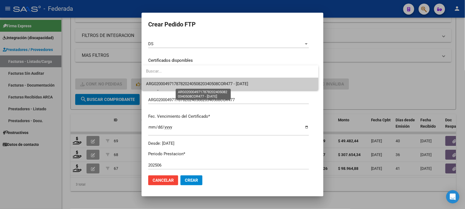
click at [173, 86] on span "ARG02000497178782024050820340508COR477 - 2034-05-08" at bounding box center [197, 83] width 102 height 5
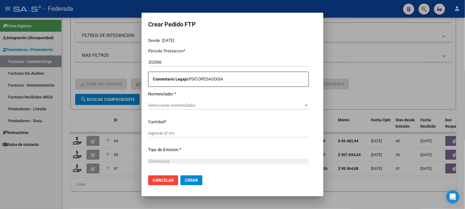
scroll to position [172, 0]
click at [189, 107] on span "Seleccionar nomenclador" at bounding box center [226, 104] width 156 height 5
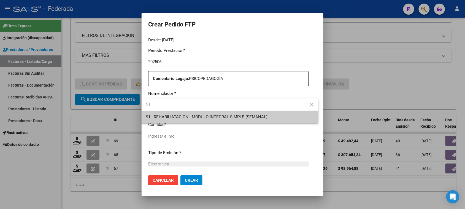
type input "91"
click at [180, 118] on span "91 - REHABILIATACION - MODULO INTEGRAL SIMPLE (SEMANAL)" at bounding box center [206, 116] width 121 height 5
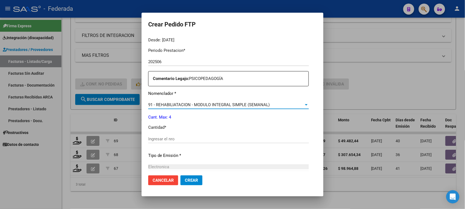
click at [170, 140] on input "Ingresar el nro" at bounding box center [228, 138] width 161 height 5
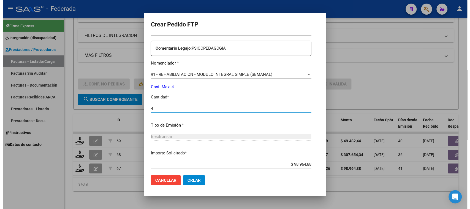
scroll to position [233, 0]
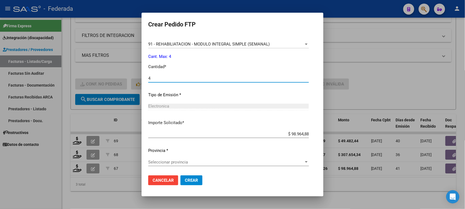
type input "4"
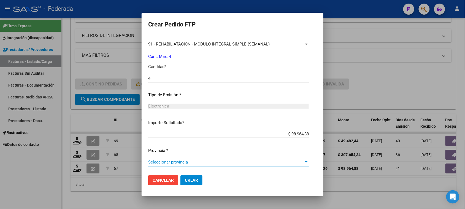
click at [205, 159] on span "Seleccionar provincia" at bounding box center [226, 161] width 156 height 5
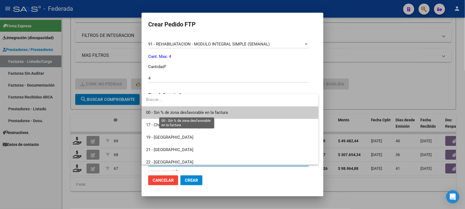
click at [176, 113] on span "00 - Sin % de zona desfavorable en la factura" at bounding box center [187, 112] width 82 height 5
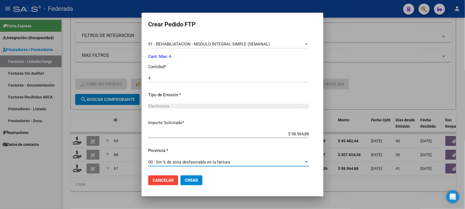
click at [185, 180] on span "Crear" at bounding box center [191, 180] width 13 height 5
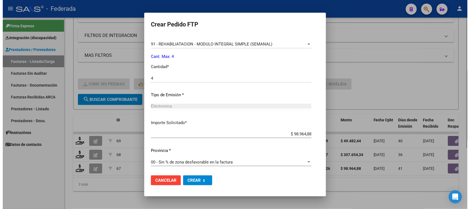
scroll to position [0, 0]
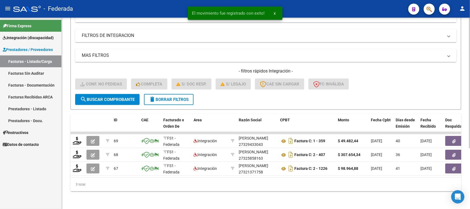
click at [391, 78] on div "- filtros rápidos Integración - Conf. no pedidas Completa S/ Doc Resp. S/ legaj…" at bounding box center [265, 81] width 381 height 26
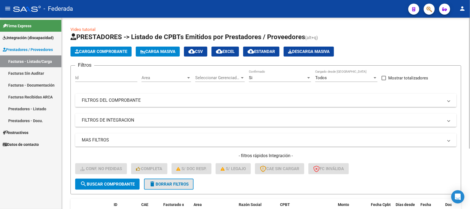
click at [190, 180] on button "delete Borrar Filtros" at bounding box center [169, 183] width 50 height 11
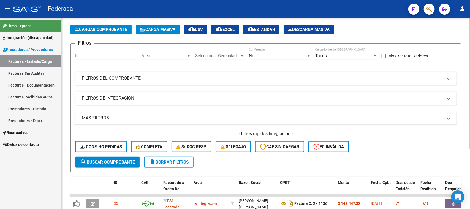
scroll to position [20, 0]
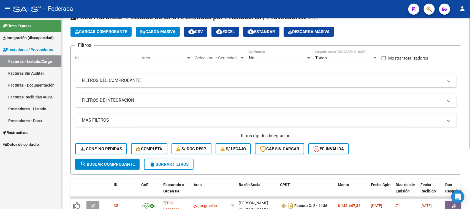
click at [255, 58] on div "No" at bounding box center [277, 57] width 57 height 5
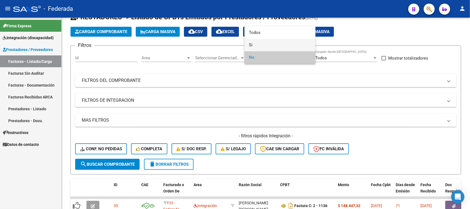
click at [258, 41] on span "Si" at bounding box center [280, 45] width 62 height 12
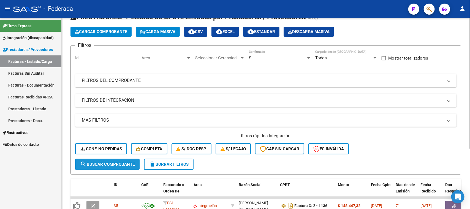
click at [129, 163] on span "search Buscar Comprobante" at bounding box center [107, 164] width 55 height 5
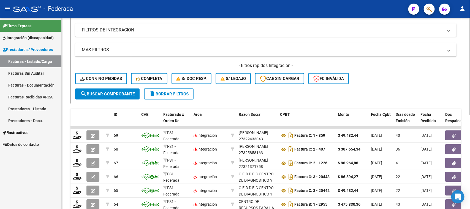
scroll to position [185, 0]
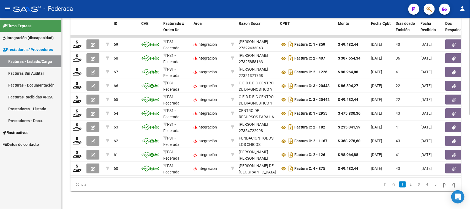
click at [75, 183] on div "66 total" at bounding box center [108, 184] width 77 height 14
drag, startPoint x: 77, startPoint y: 183, endPoint x: 81, endPoint y: 184, distance: 4.0
click at [81, 184] on div "66 total" at bounding box center [108, 184] width 77 height 14
click at [116, 185] on div "66 total" at bounding box center [108, 184] width 77 height 14
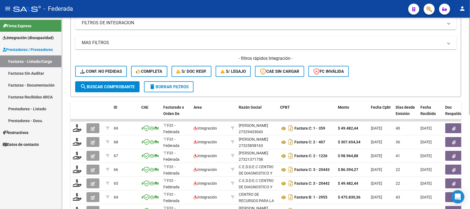
scroll to position [47, 0]
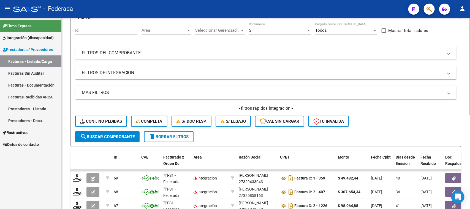
click at [383, 30] on span at bounding box center [384, 30] width 4 height 4
click at [384, 33] on input "Mostrar totalizadores" at bounding box center [384, 33] width 0 height 0
checkbox input "true"
click at [117, 136] on span "search Buscar Comprobante" at bounding box center [107, 136] width 55 height 5
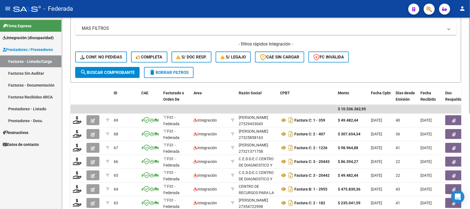
scroll to position [116, 0]
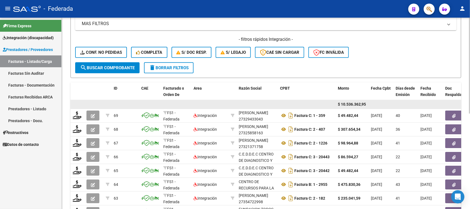
drag, startPoint x: 338, startPoint y: 104, endPoint x: 366, endPoint y: 104, distance: 27.5
click at [366, 104] on span "$ 10.536.362,95" at bounding box center [352, 104] width 28 height 4
